Goal: Find specific page/section: Locate a particular part of the current website

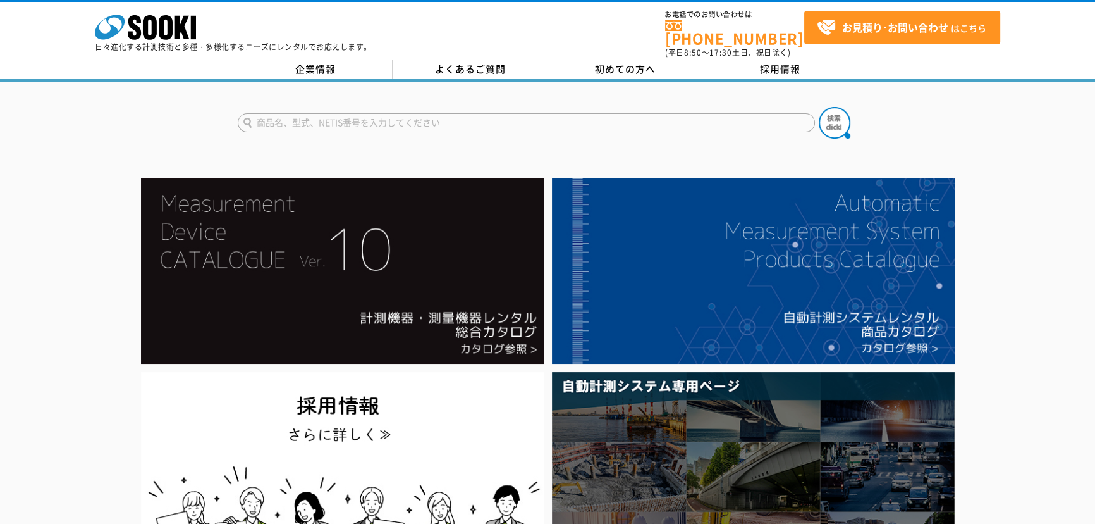
click at [403, 113] on input "text" at bounding box center [526, 122] width 577 height 19
type input "HM-41X"
click at [836, 115] on img at bounding box center [835, 123] width 32 height 32
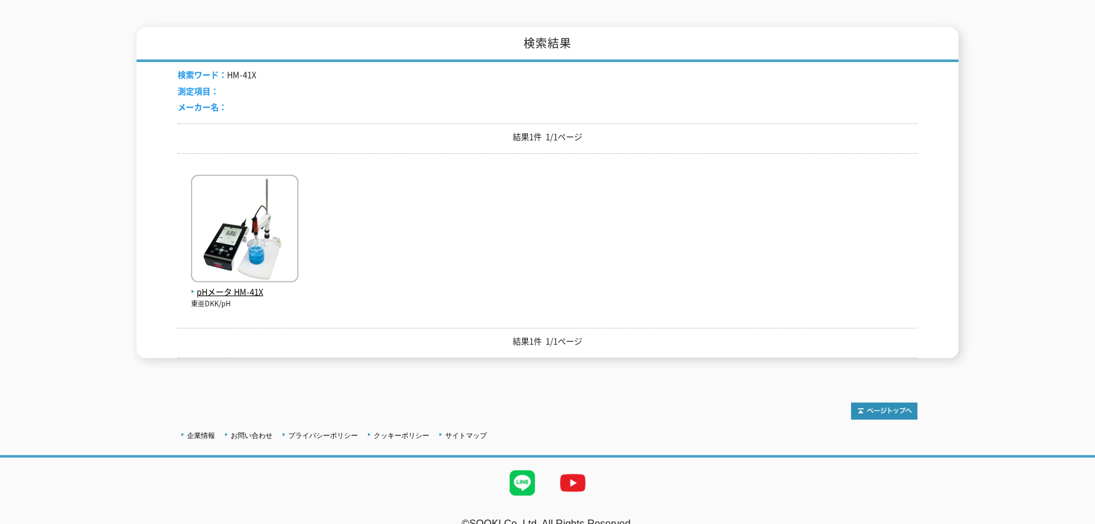
scroll to position [114, 0]
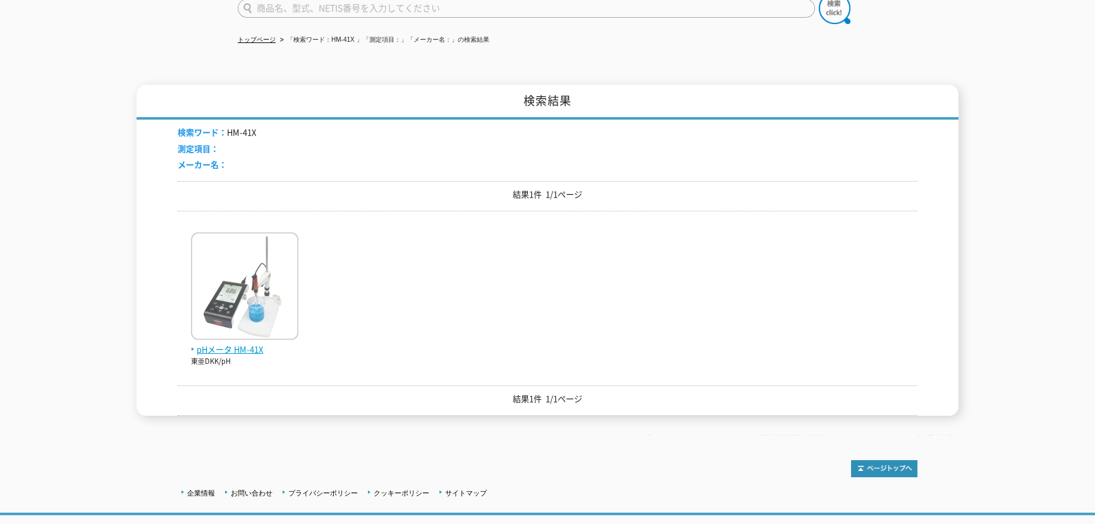
click at [250, 302] on img at bounding box center [245, 287] width 108 height 111
click at [243, 343] on span "pHメータ HM-41X" at bounding box center [245, 349] width 108 height 13
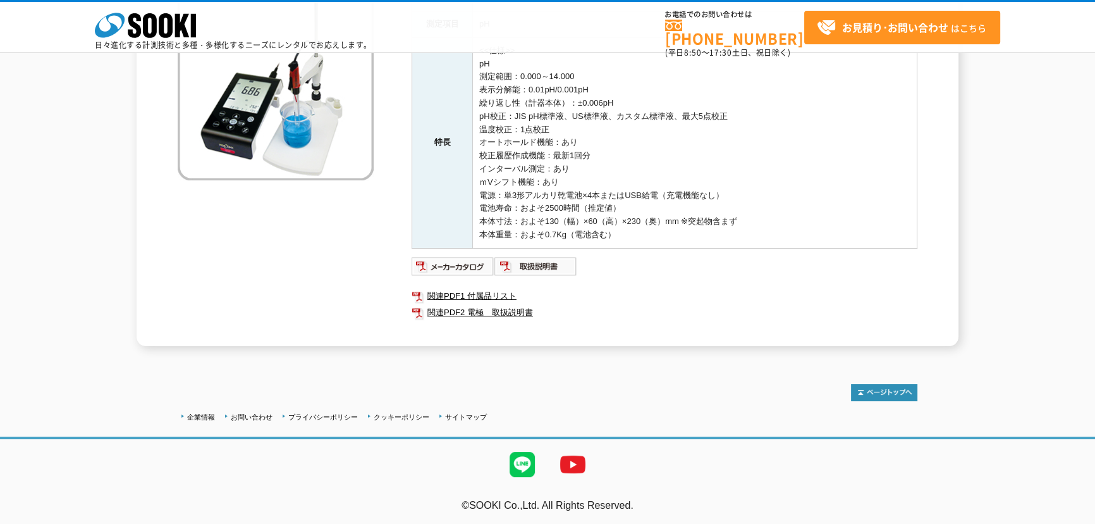
scroll to position [77, 0]
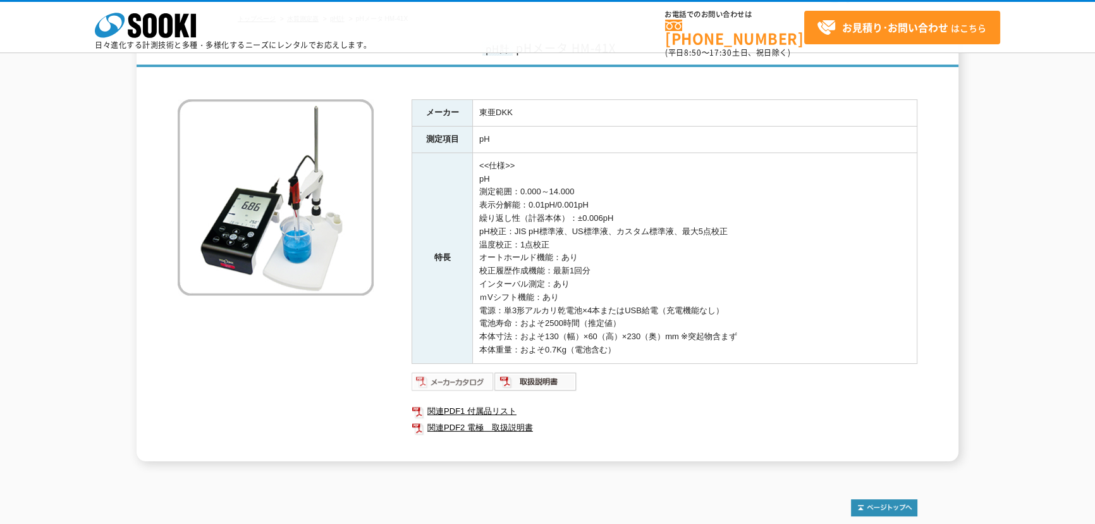
click at [449, 380] on img at bounding box center [453, 381] width 83 height 20
click at [546, 386] on img at bounding box center [536, 381] width 83 height 20
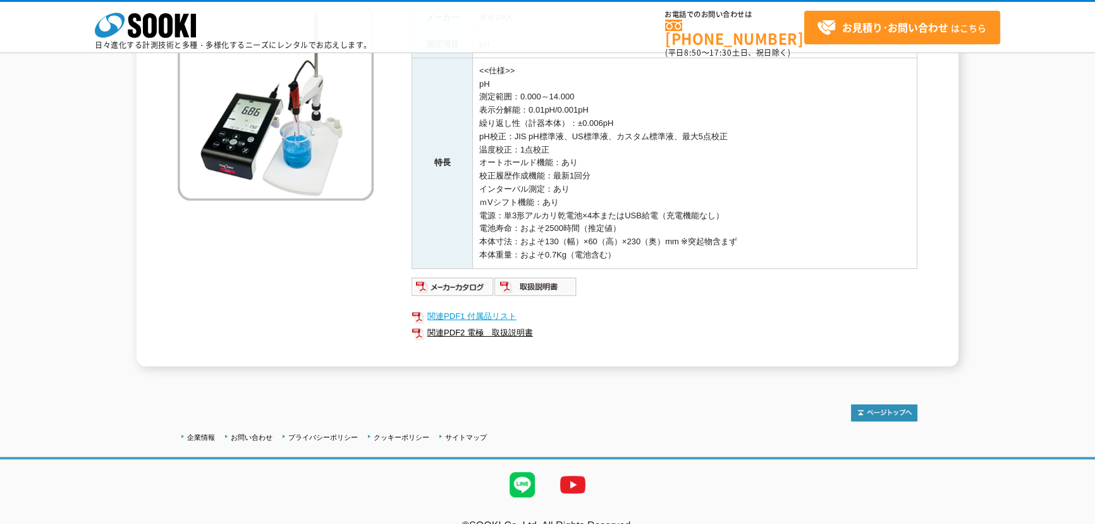
scroll to position [114, 0]
